Goal: Information Seeking & Learning: Learn about a topic

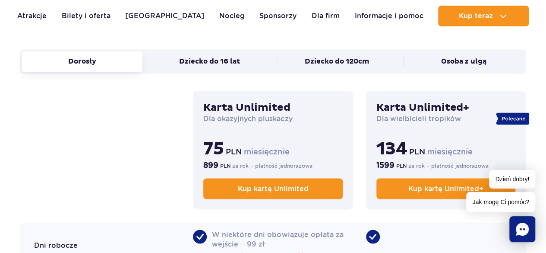
scroll to position [604, 0]
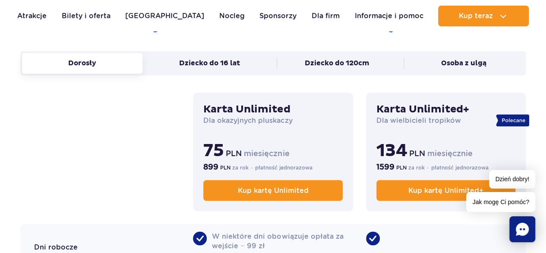
click at [266, 103] on h3 "Karta Unlimited" at bounding box center [272, 109] width 139 height 13
click at [265, 113] on h3 "Karta Unlimited" at bounding box center [272, 109] width 139 height 13
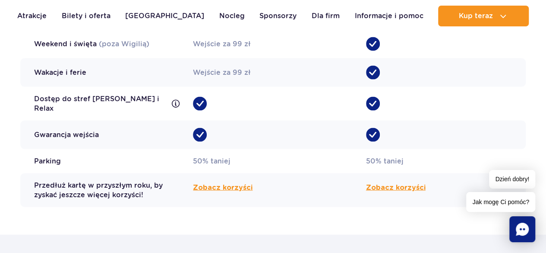
scroll to position [863, 0]
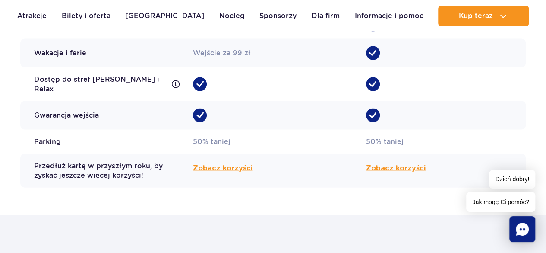
click at [325, 155] on div "Zobacz korzyści" at bounding box center [273, 171] width 160 height 34
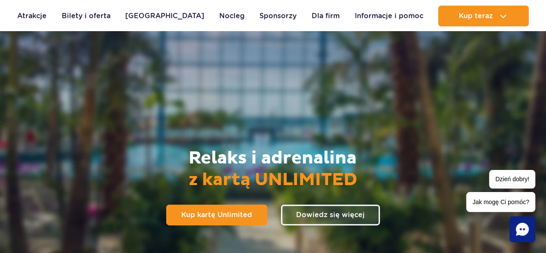
scroll to position [0, 0]
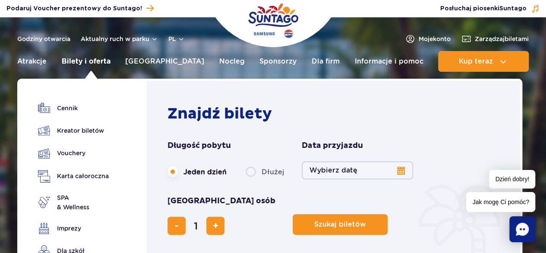
click at [94, 59] on link "Bilety i oferta" at bounding box center [86, 61] width 49 height 21
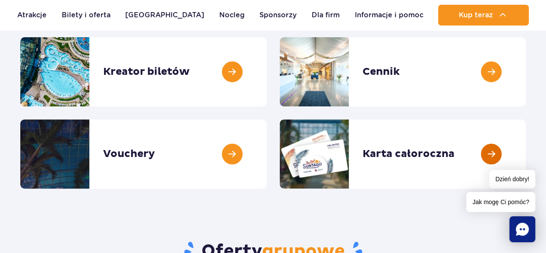
scroll to position [130, 0]
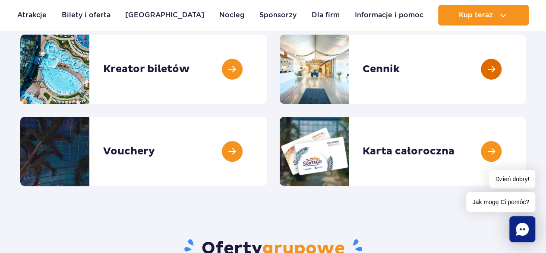
click at [526, 71] on link at bounding box center [526, 69] width 0 height 69
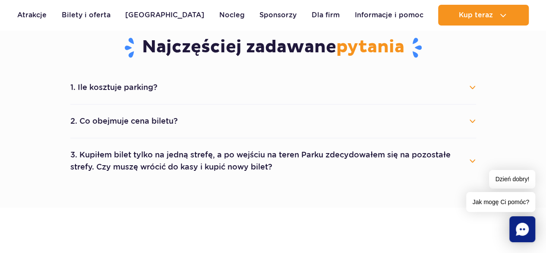
scroll to position [475, 0]
